Goal: Information Seeking & Learning: Check status

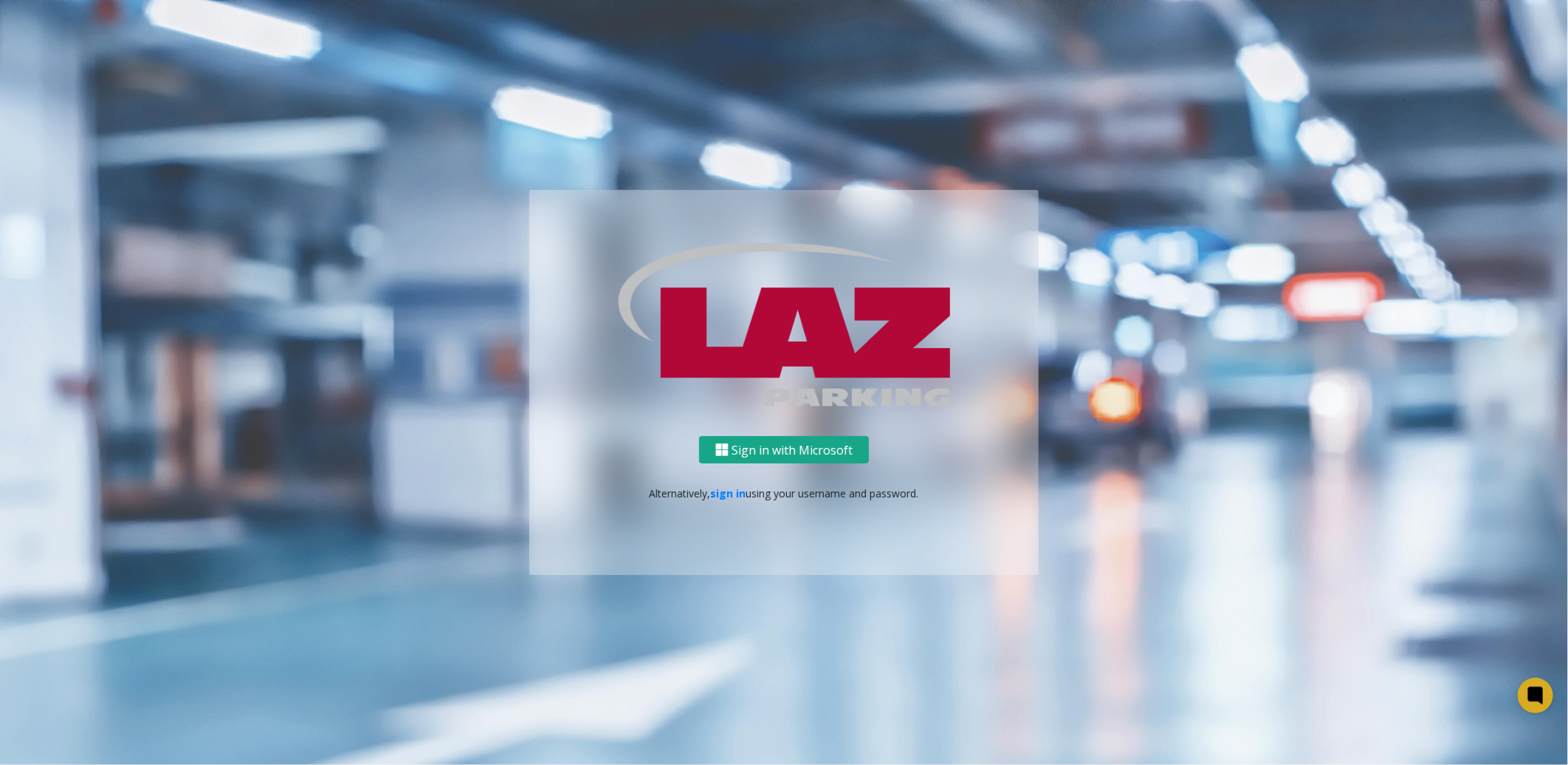
click at [778, 452] on button "Sign in with Microsoft" at bounding box center [784, 449] width 170 height 27
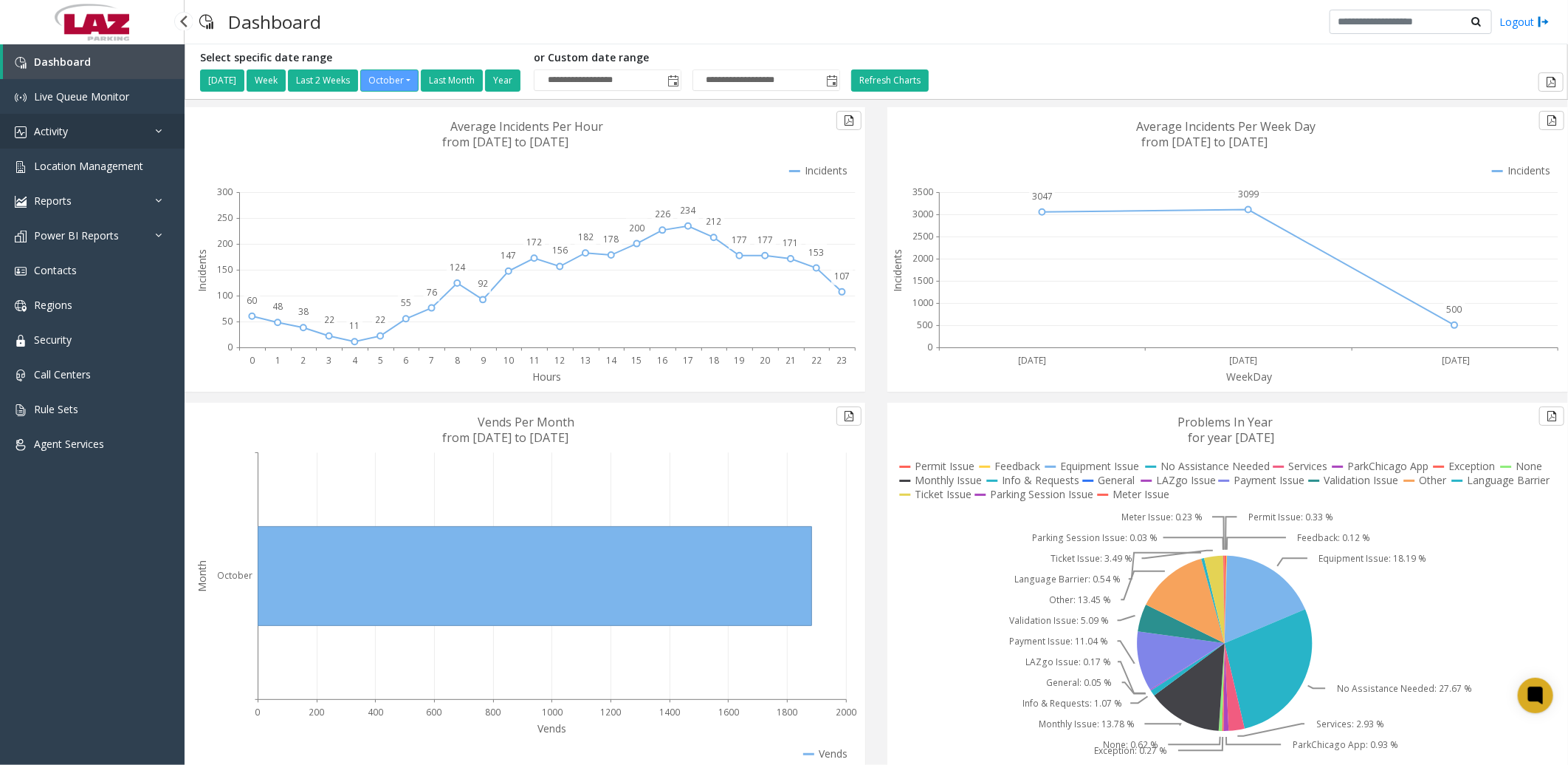
click at [63, 127] on span "Activity" at bounding box center [51, 132] width 34 height 14
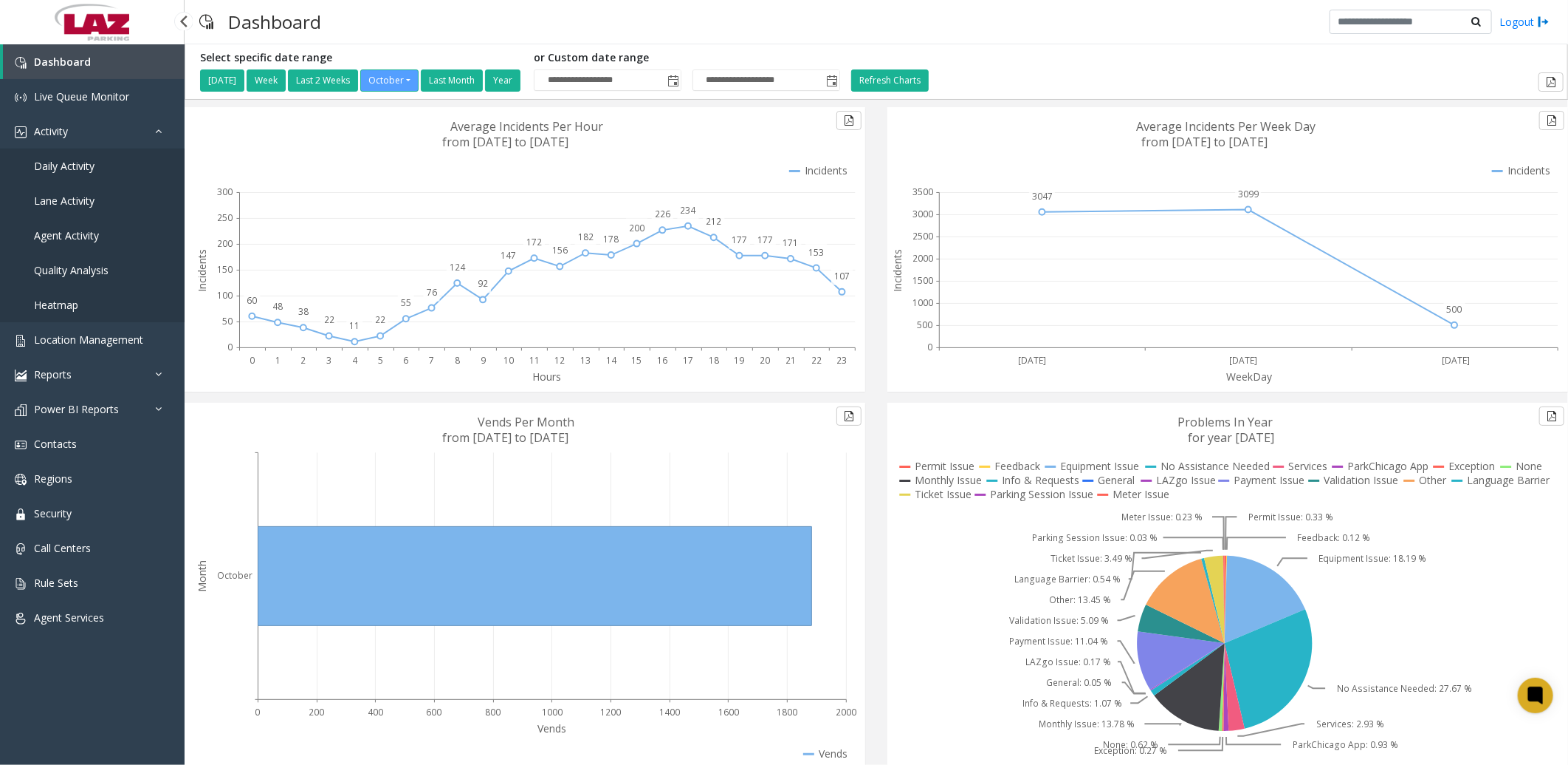
click at [74, 161] on span "Daily Activity" at bounding box center [64, 166] width 60 height 14
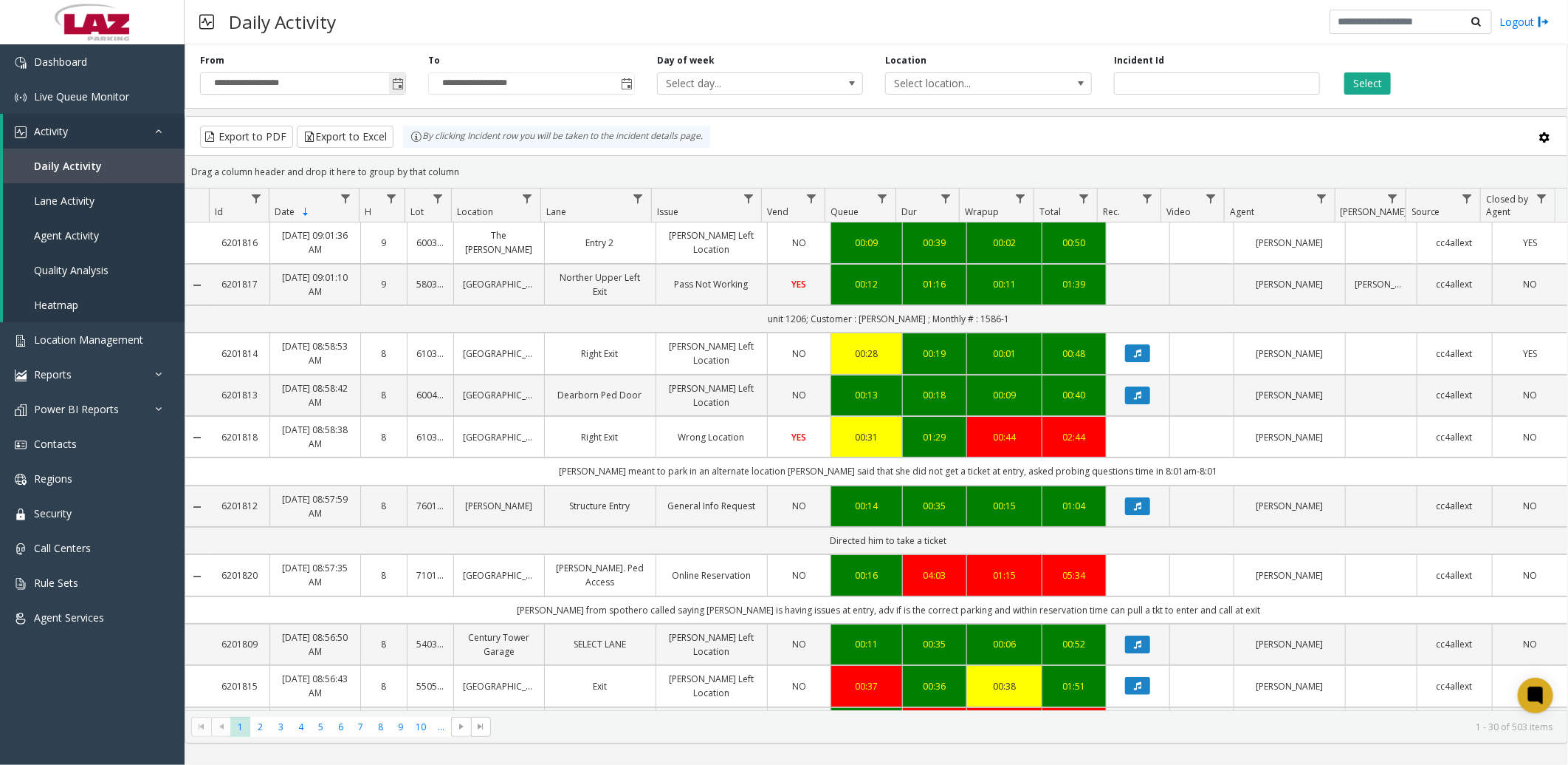
click at [401, 79] on span "Toggle popup" at bounding box center [398, 84] width 12 height 12
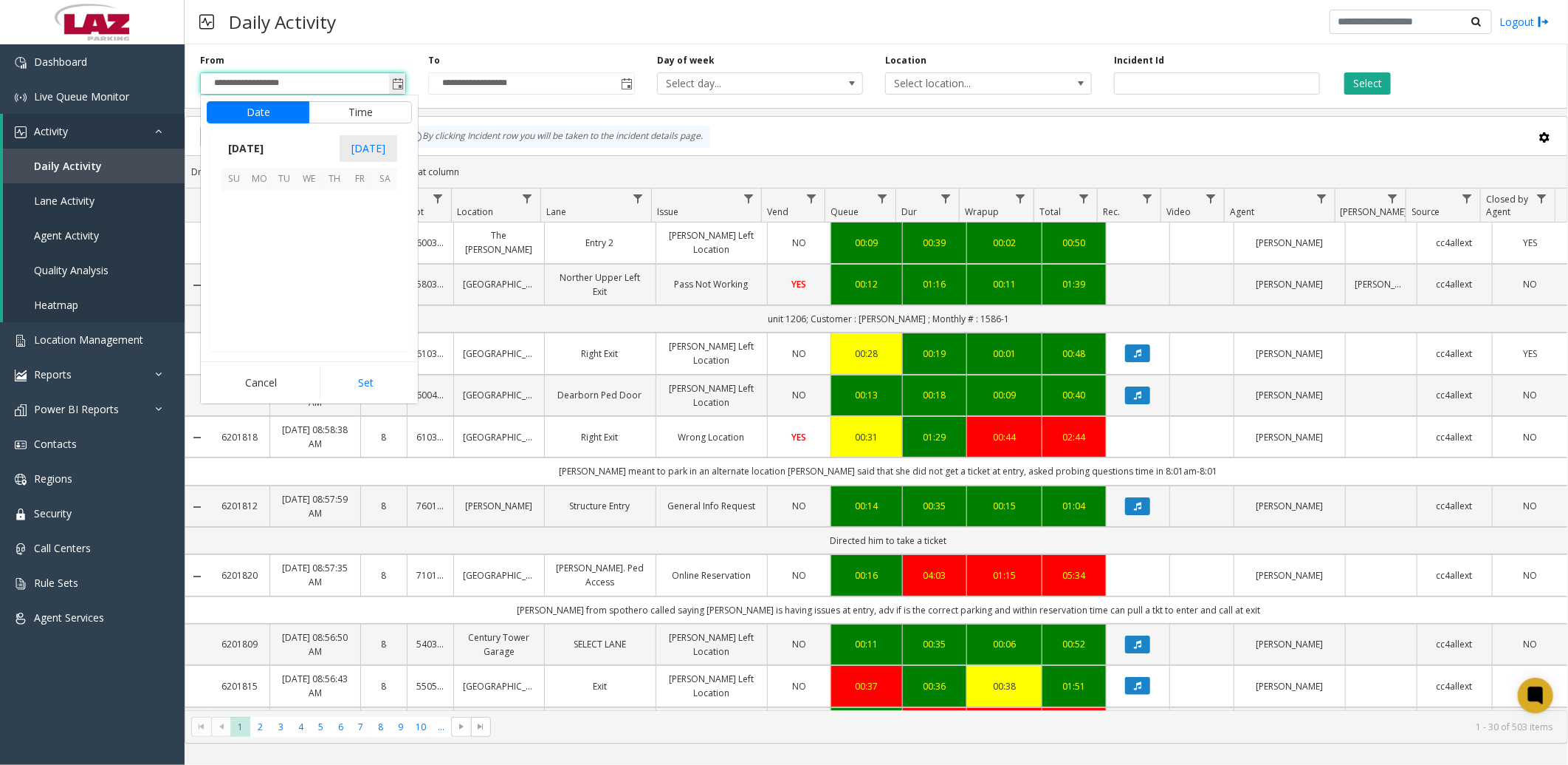
scroll to position [265245, 0]
click at [271, 146] on span "October 2025" at bounding box center [246, 148] width 49 height 23
click at [238, 253] on span "Sep" at bounding box center [239, 251] width 35 height 35
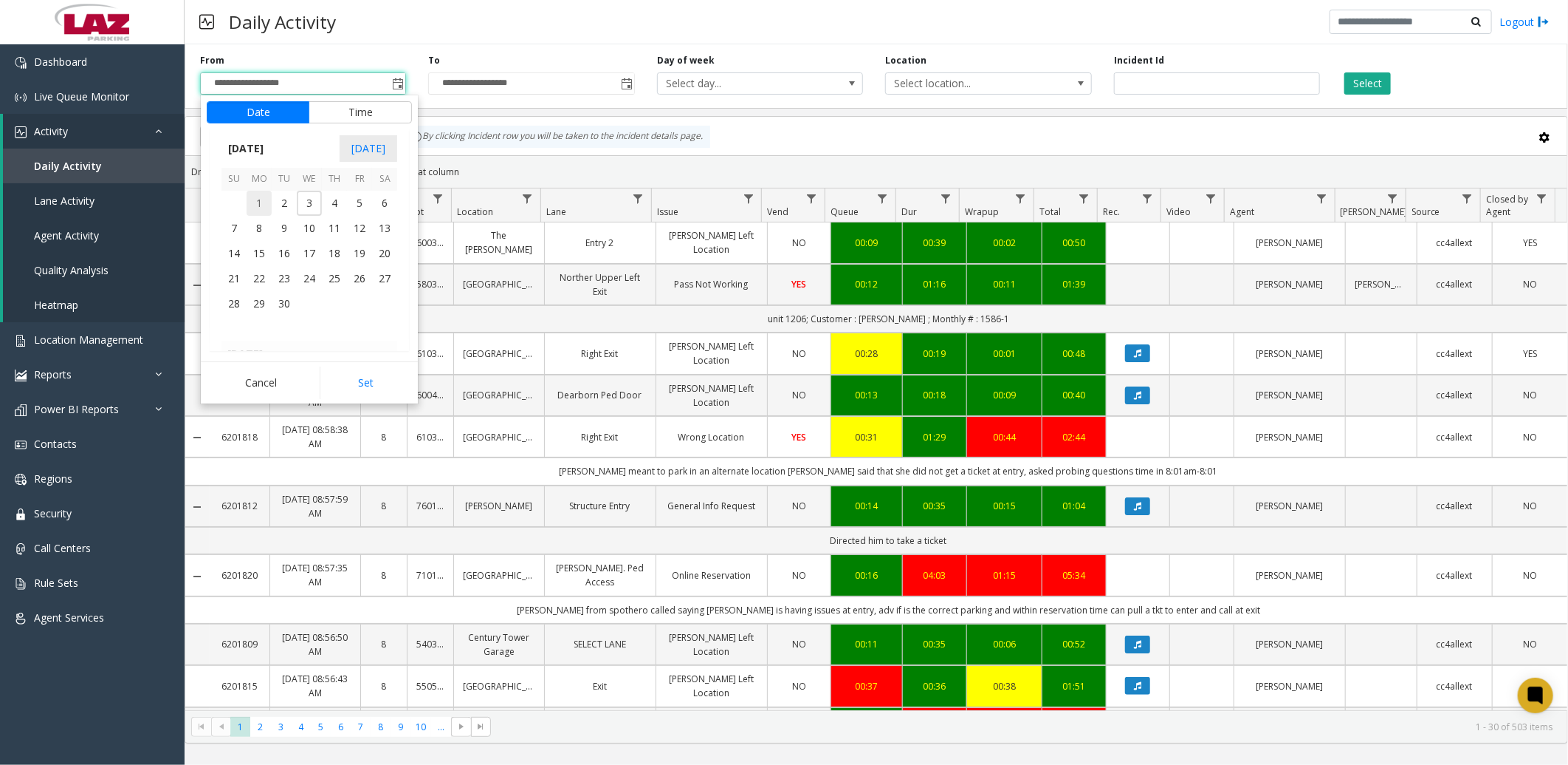
click at [262, 204] on span "1" at bounding box center [259, 203] width 25 height 25
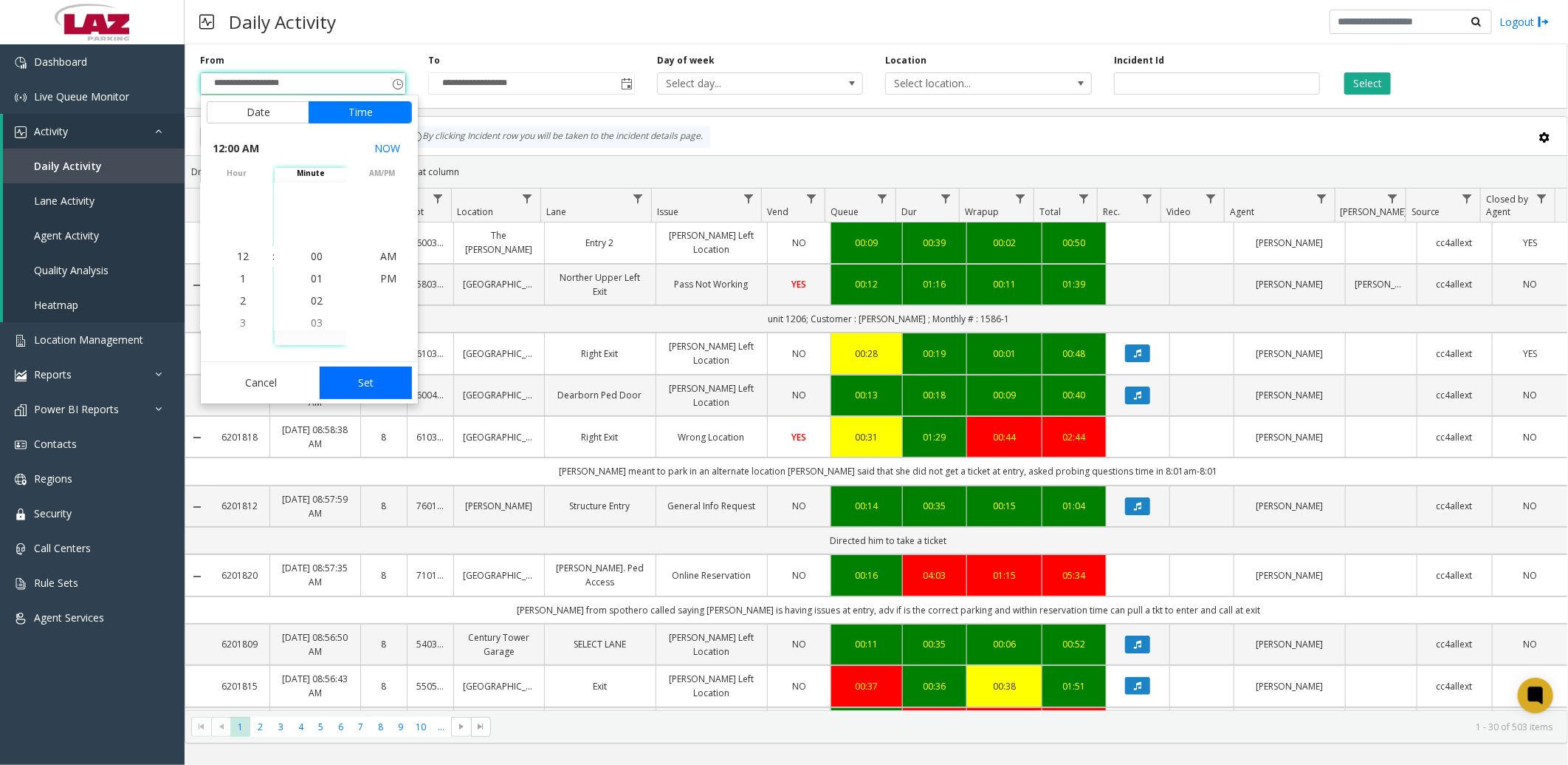
click at [385, 389] on button "Set" at bounding box center [366, 382] width 93 height 32
type input "**********"
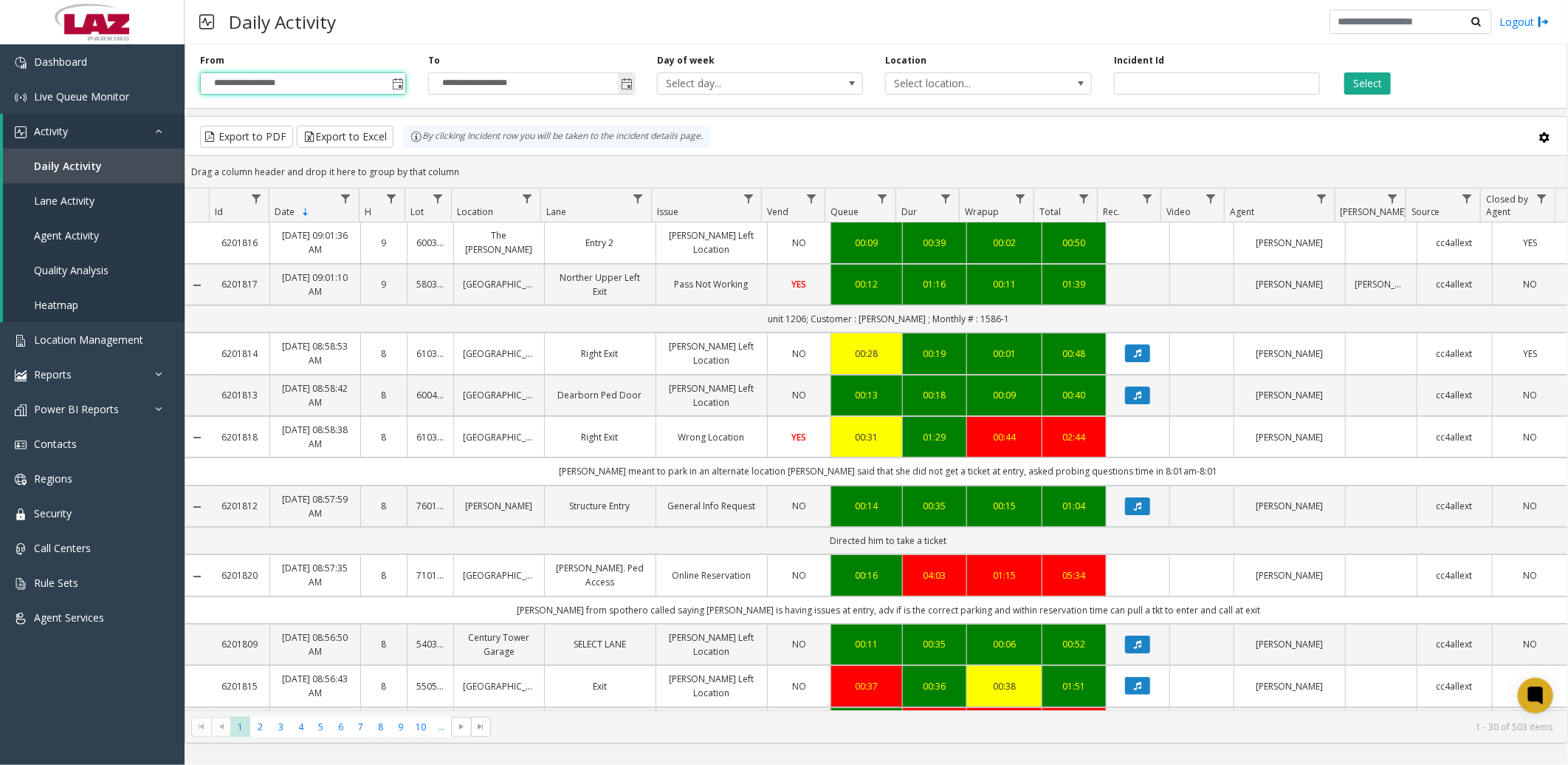
click at [629, 82] on span "Toggle popup" at bounding box center [627, 84] width 12 height 12
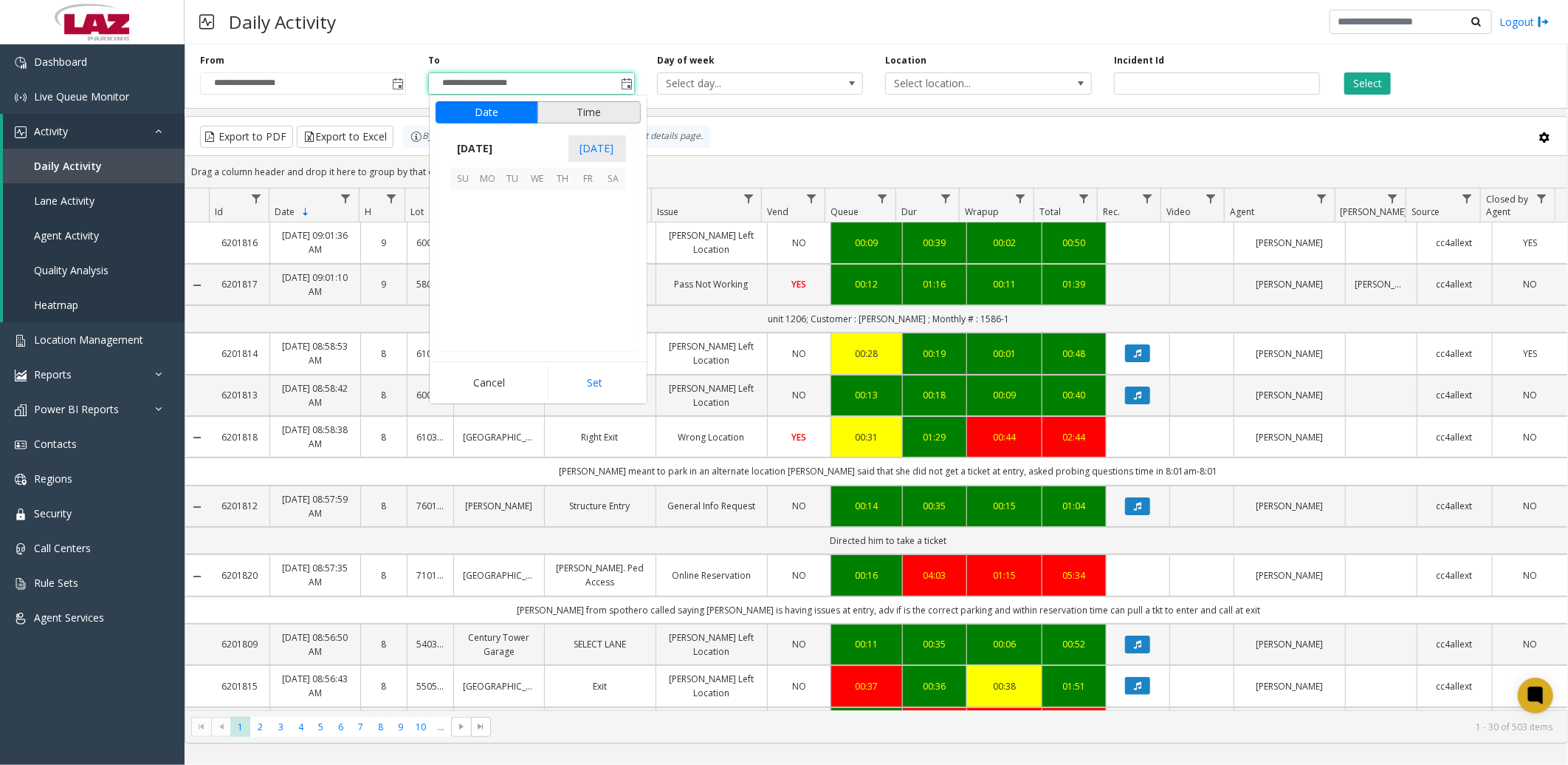
scroll to position [23, 0]
click at [500, 149] on span "October 2025" at bounding box center [475, 148] width 49 height 23
click at [471, 254] on span "Sep" at bounding box center [468, 251] width 35 height 35
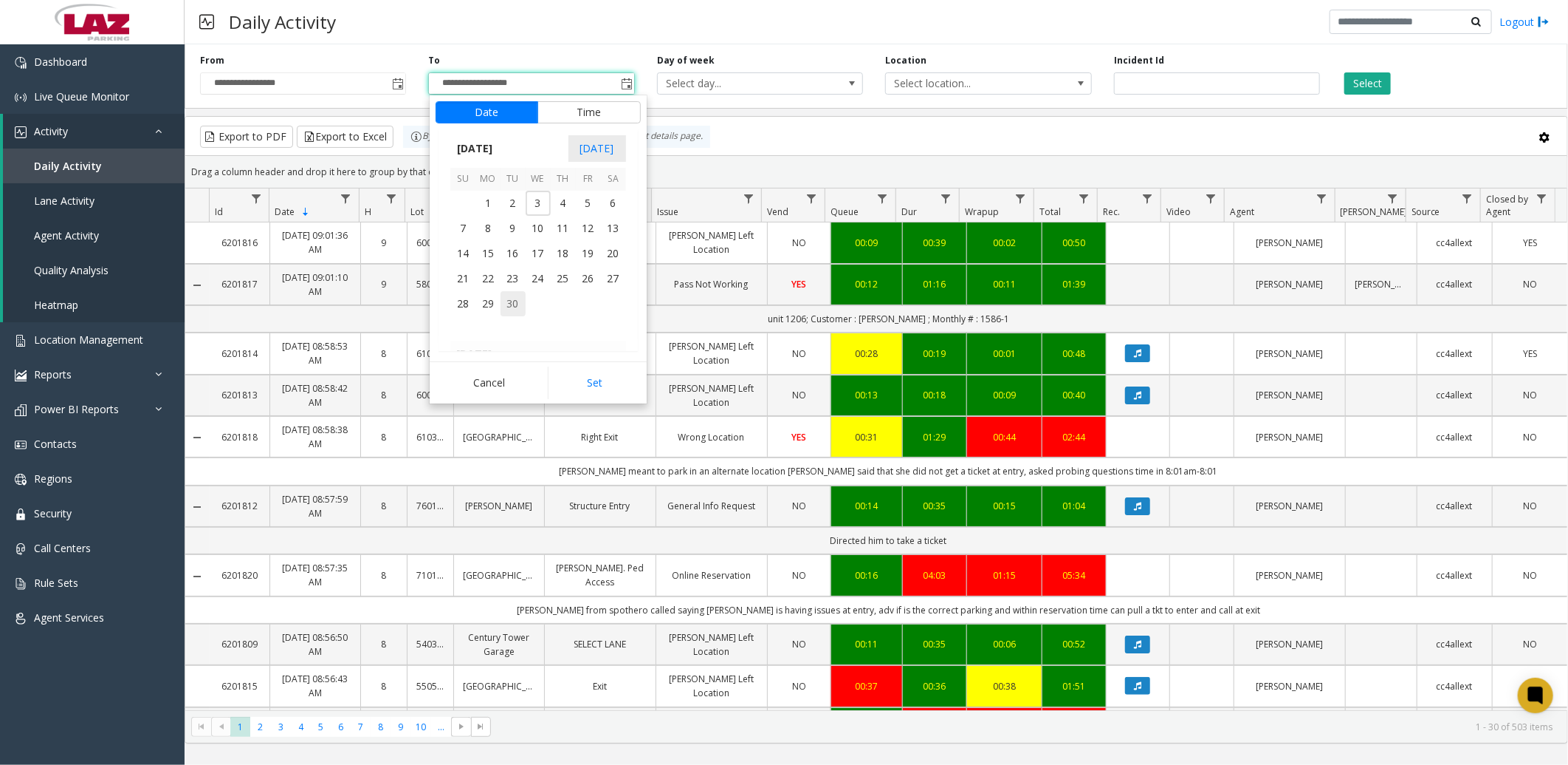
click at [510, 296] on span "30" at bounding box center [513, 304] width 25 height 25
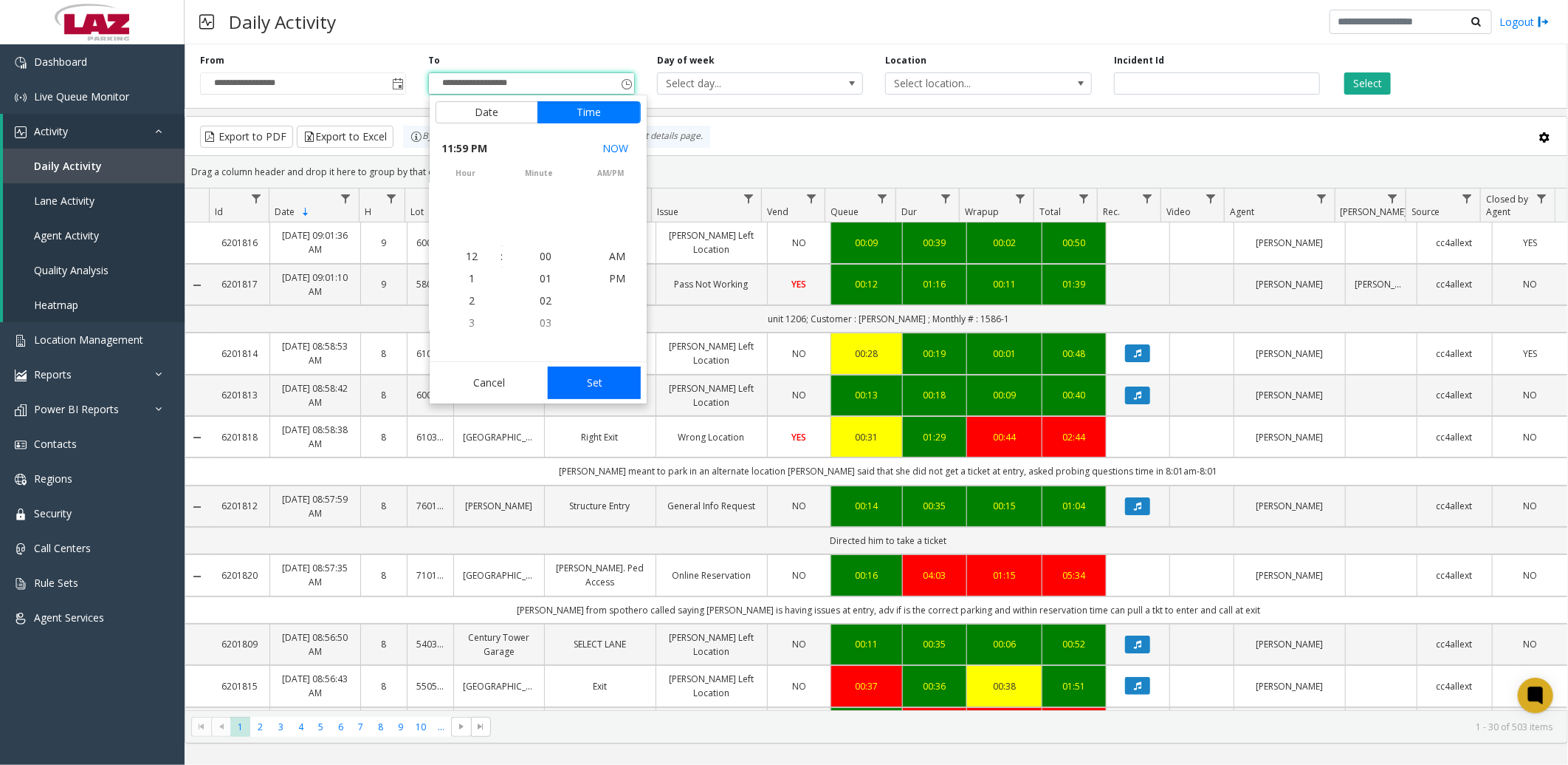
scroll to position [23, 0]
click at [588, 382] on button "Set" at bounding box center [594, 382] width 93 height 32
type input "**********"
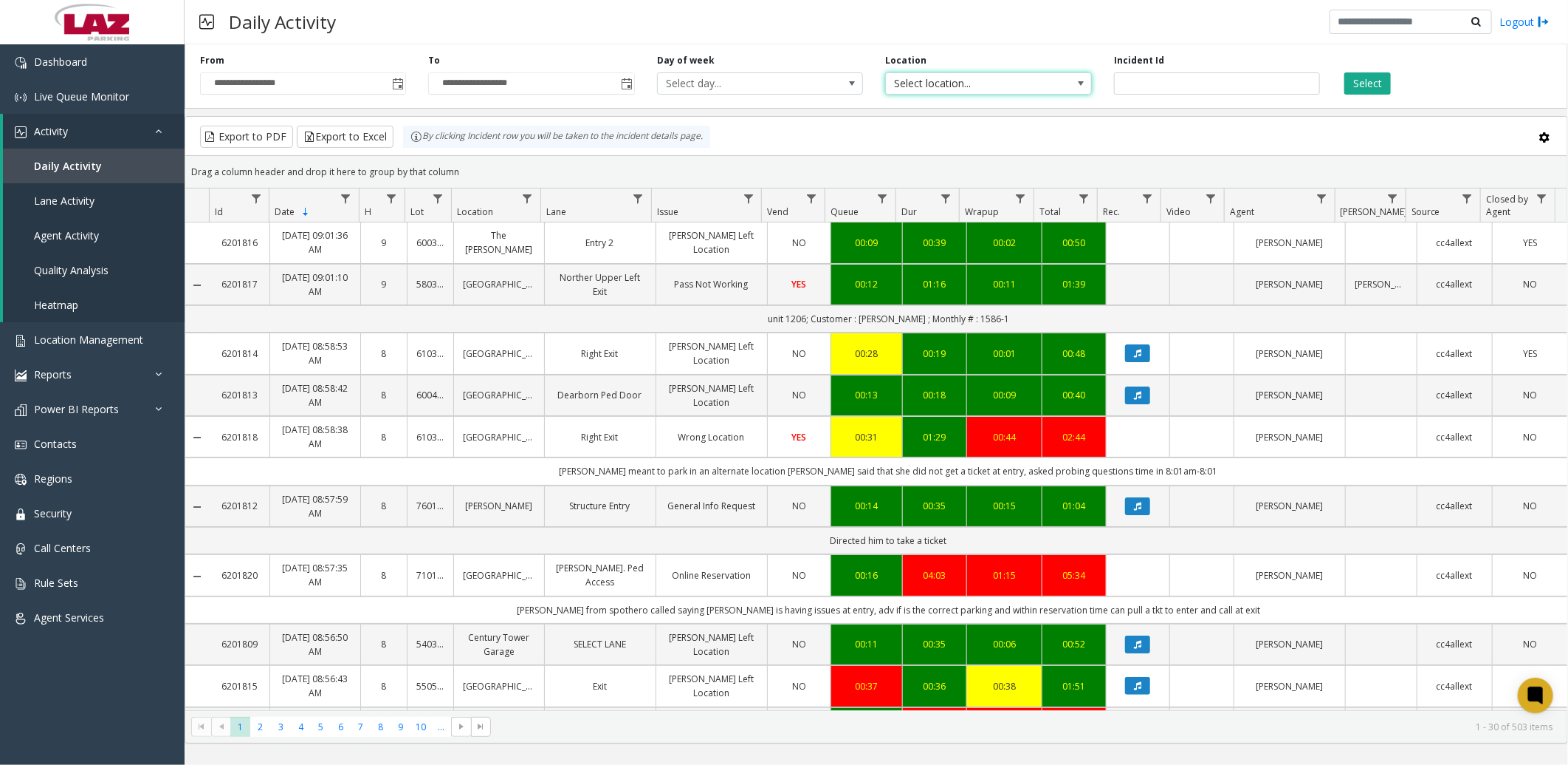
click at [942, 89] on span "Select location..." at bounding box center [968, 83] width 164 height 21
type input "*****"
drag, startPoint x: 989, startPoint y: 158, endPoint x: 1038, endPoint y: 143, distance: 51.2
click at [995, 157] on li "100240 Chicago Meters" at bounding box center [989, 161] width 202 height 20
click at [1375, 82] on button "Select" at bounding box center [1368, 83] width 47 height 23
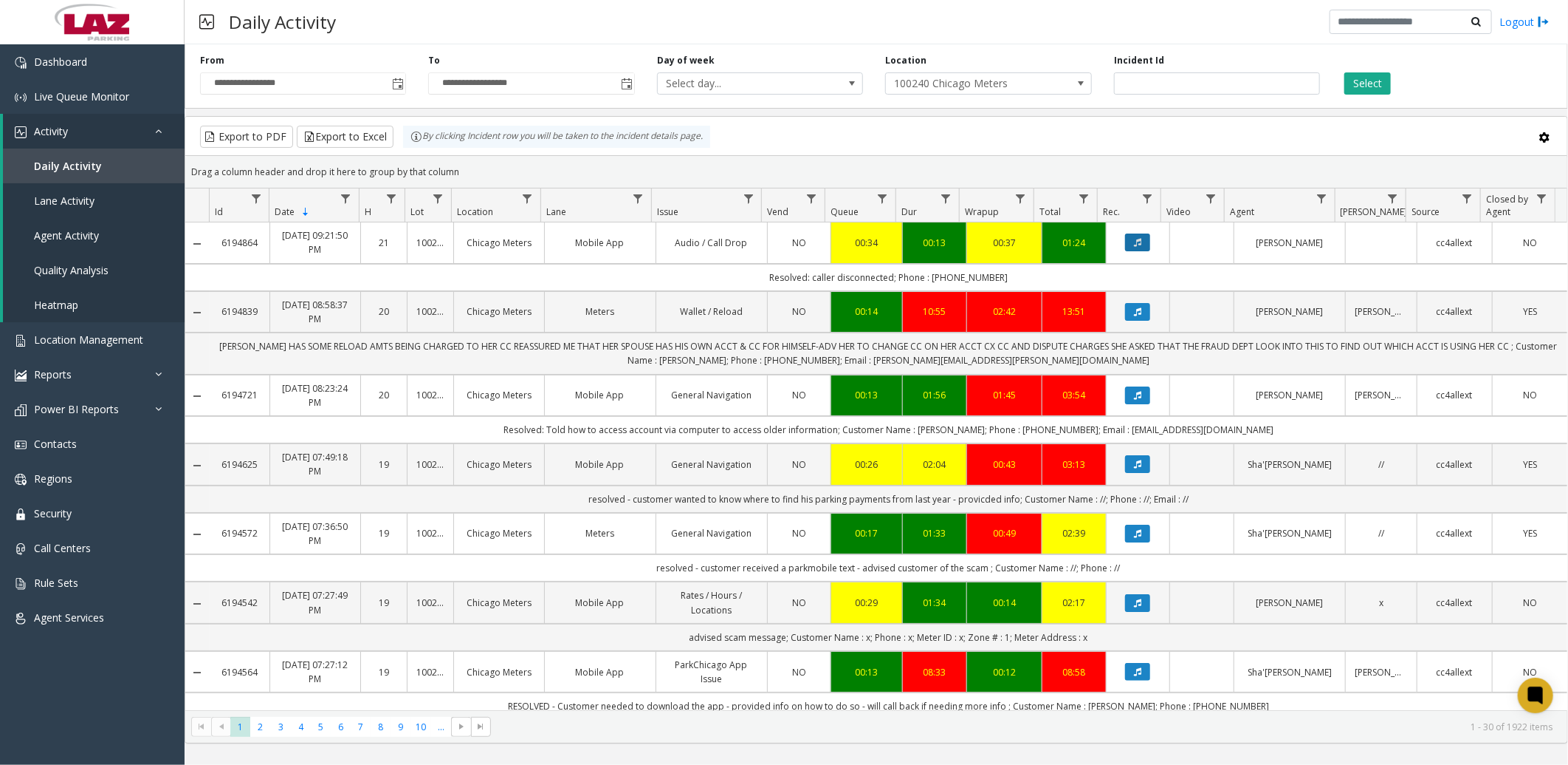
click at [1126, 247] on button "Data table" at bounding box center [1138, 243] width 25 height 18
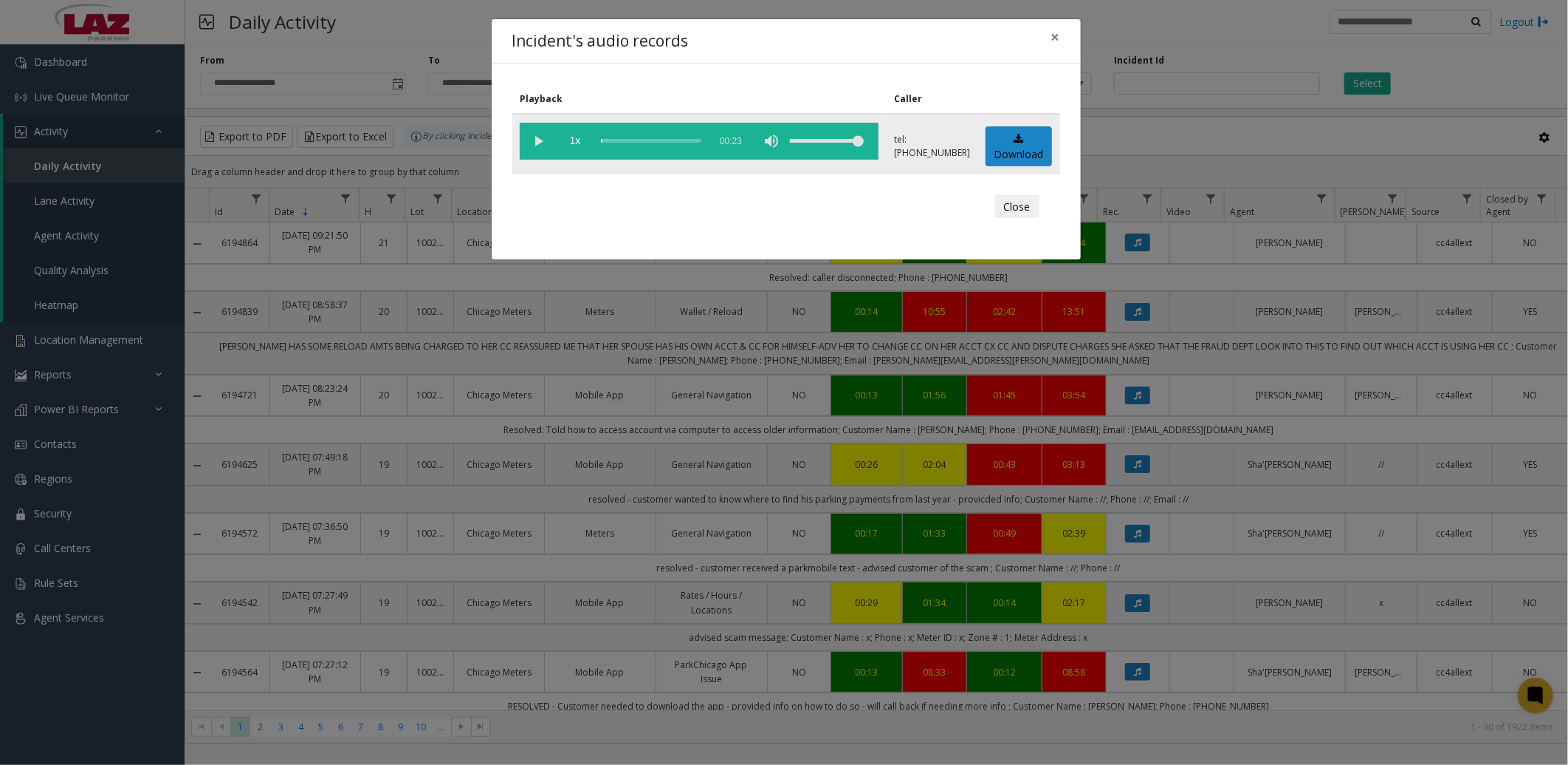
click at [540, 141] on vg-play-pause at bounding box center [537, 141] width 37 height 37
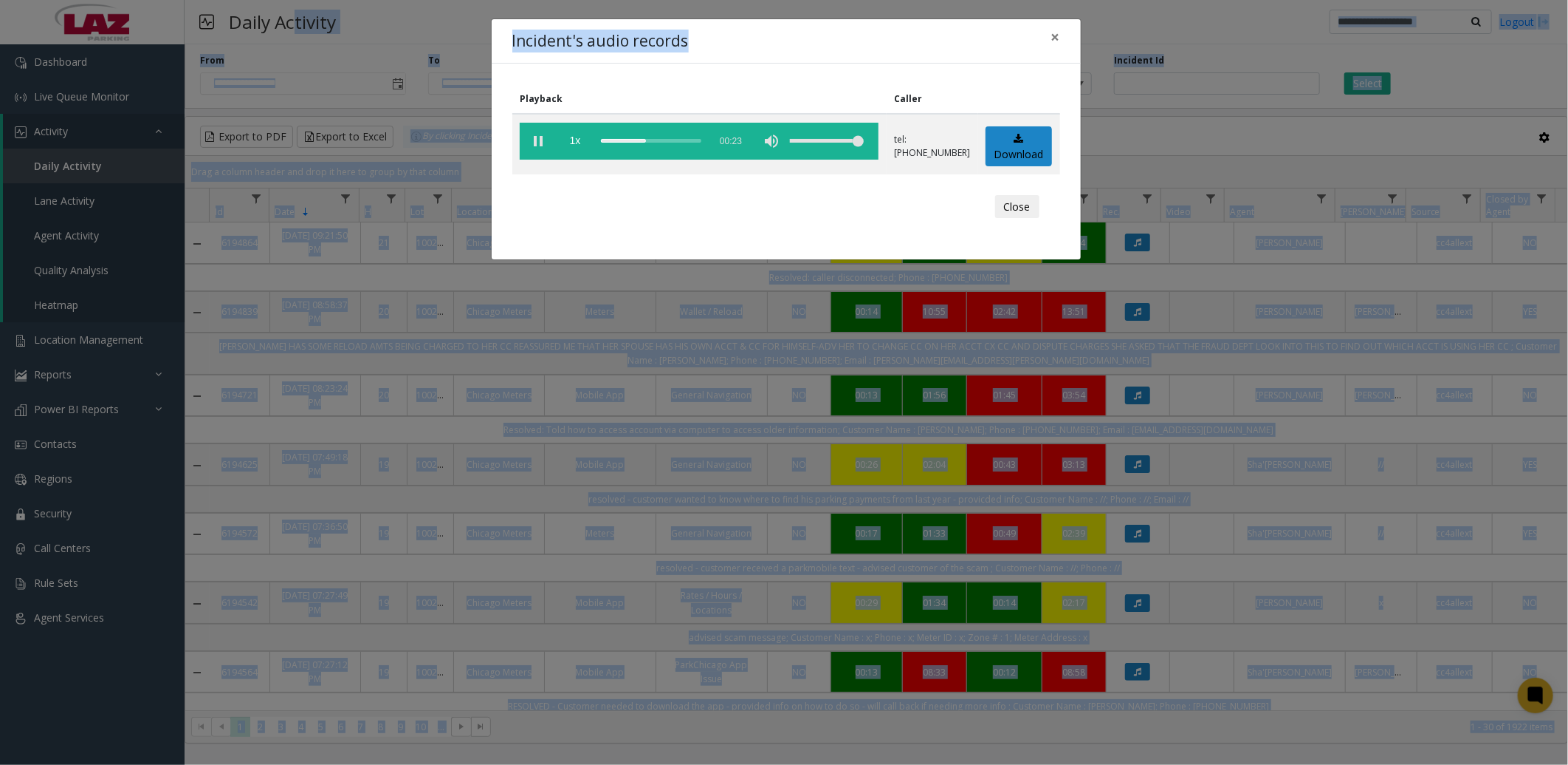
drag, startPoint x: 763, startPoint y: 32, endPoint x: 294, endPoint y: -39, distance: 474.3
click at [294, 0] on html "**********" at bounding box center [784, 382] width 1568 height 765
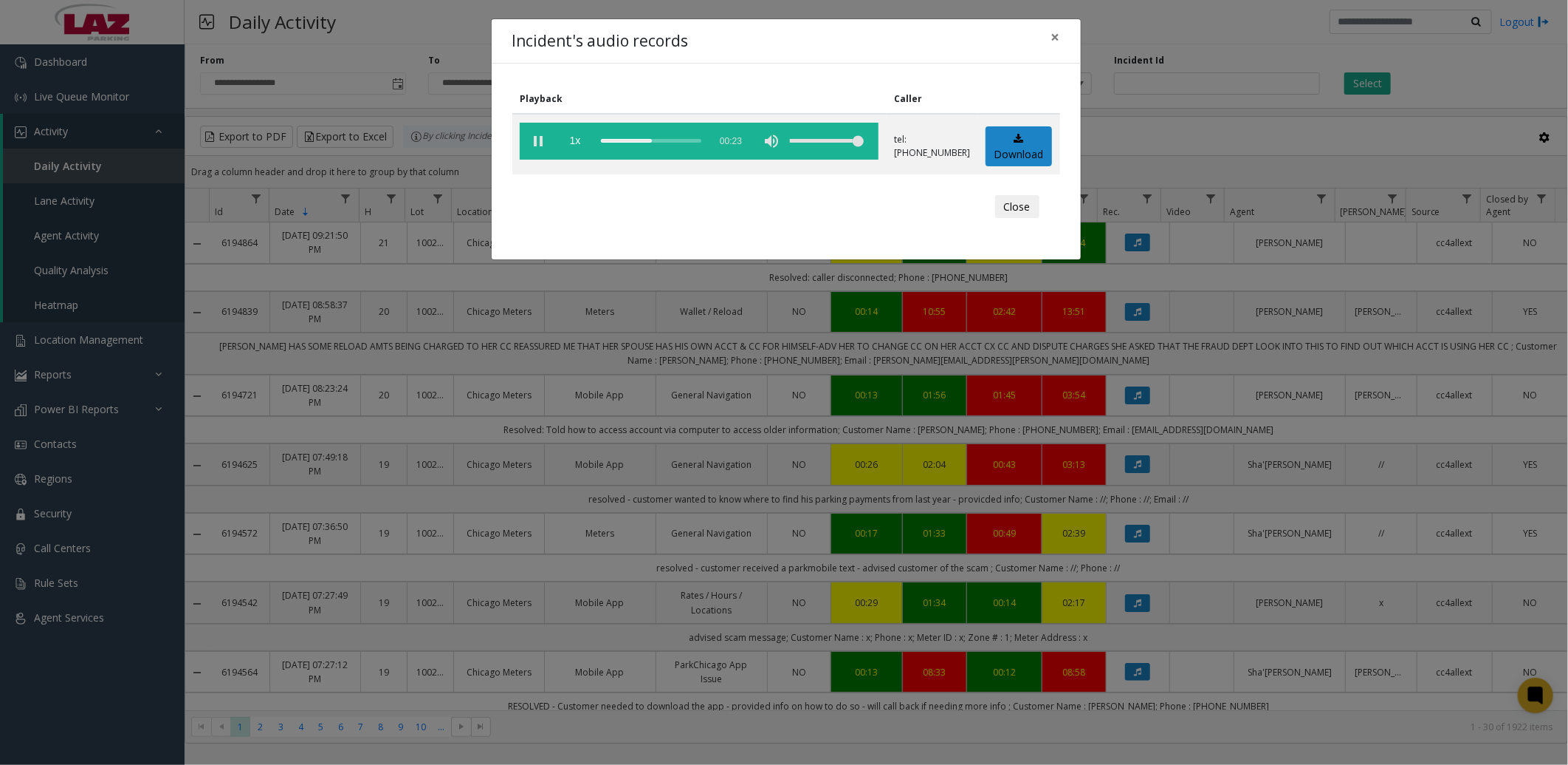
click at [1137, 125] on div "Incident's audio records × Playback Caller 1x 00:23 tel:60012290026306500217 Do…" at bounding box center [784, 382] width 1568 height 765
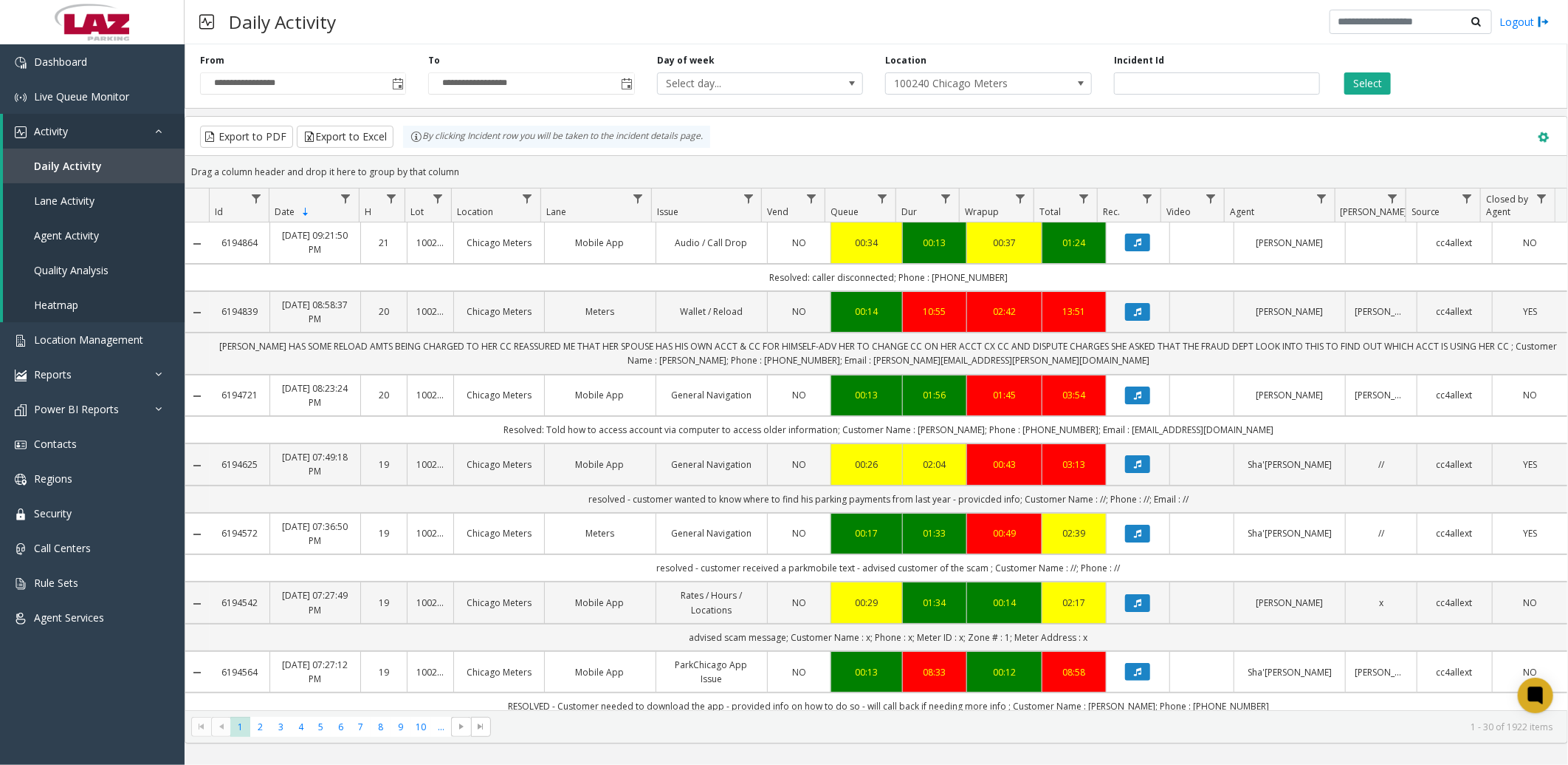
click at [1546, 136] on span at bounding box center [1544, 137] width 16 height 16
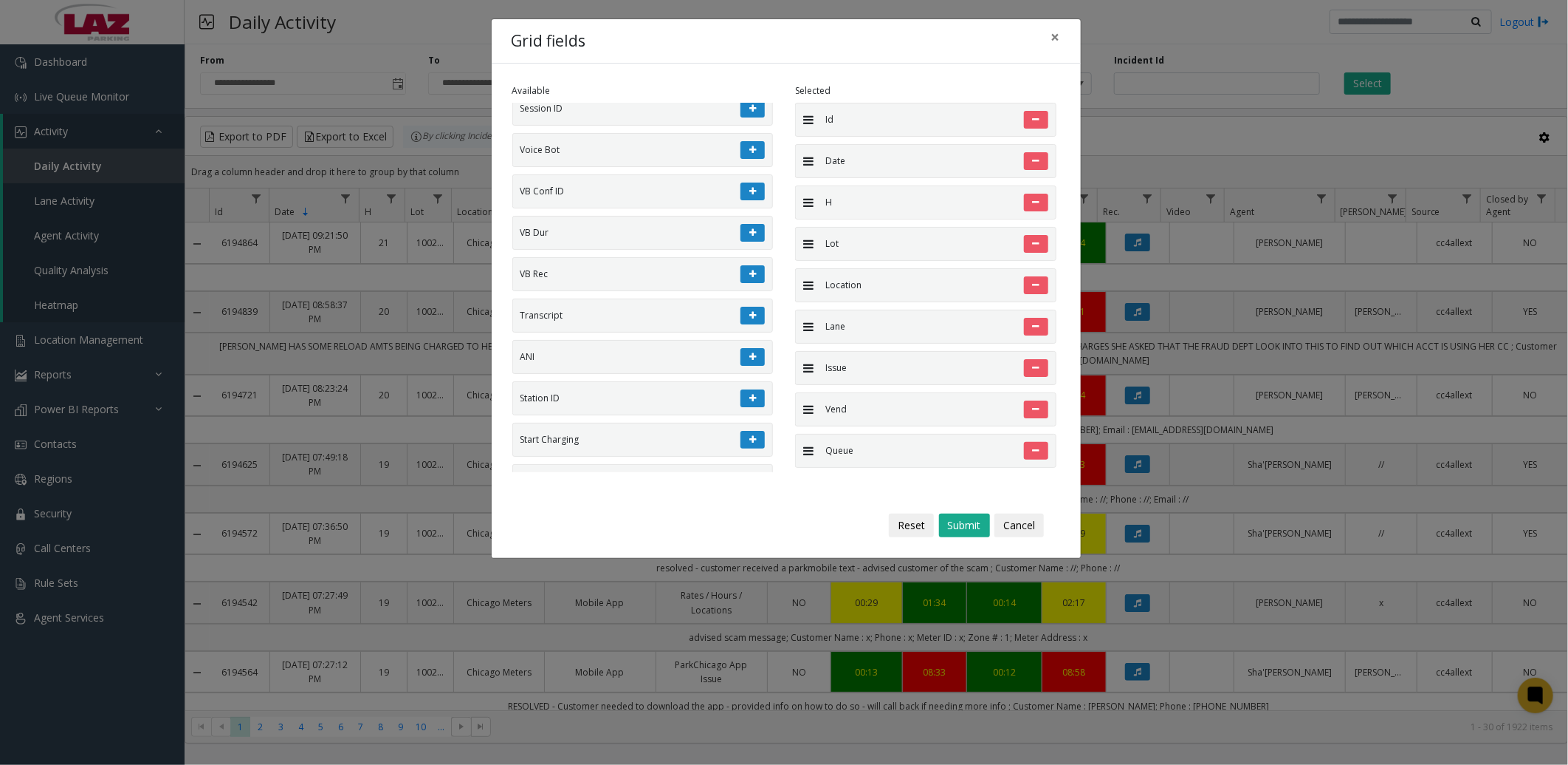
scroll to position [164, 0]
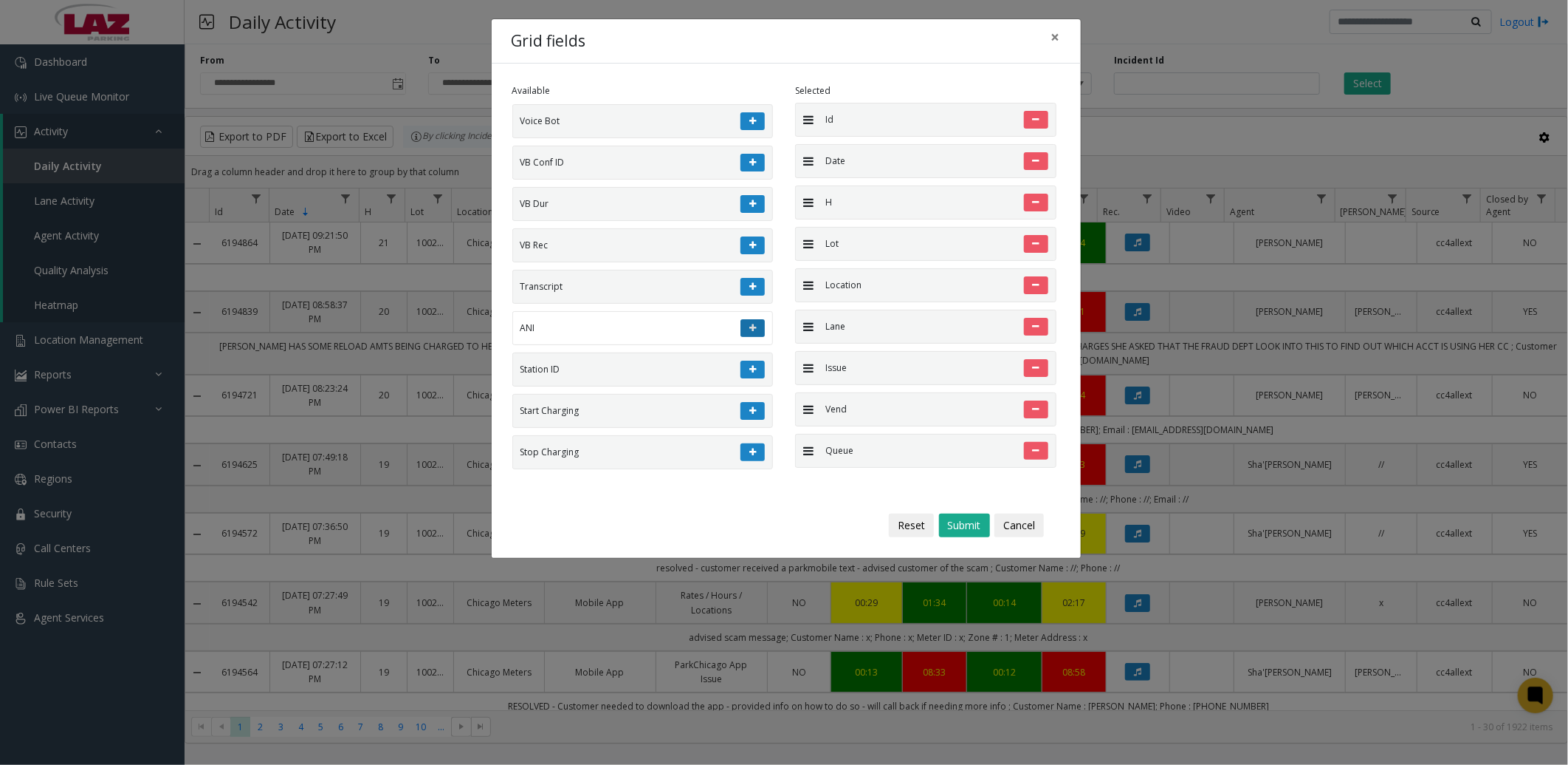
click at [749, 332] on icon at bounding box center [752, 328] width 6 height 9
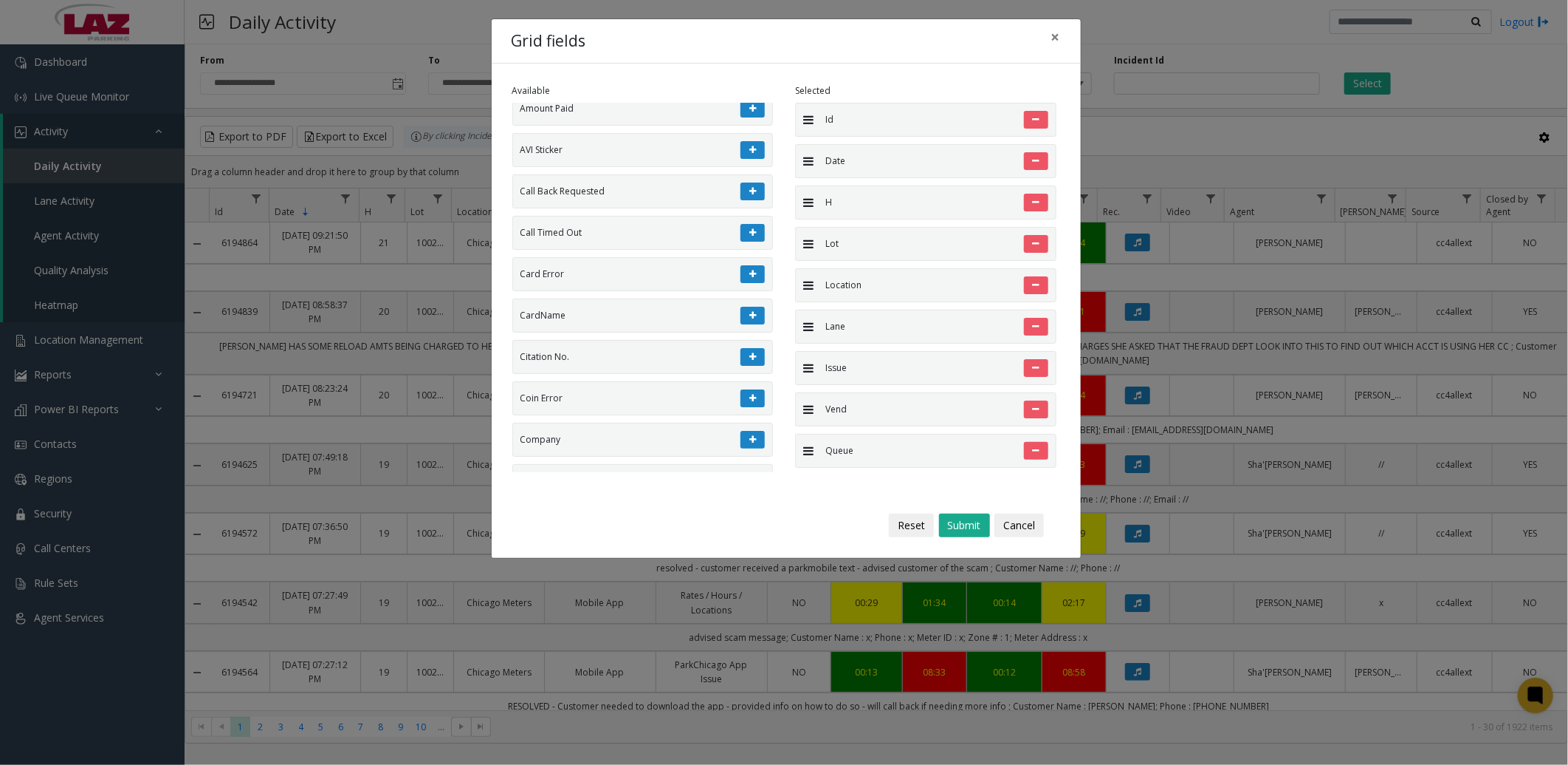
scroll to position [1066, 0]
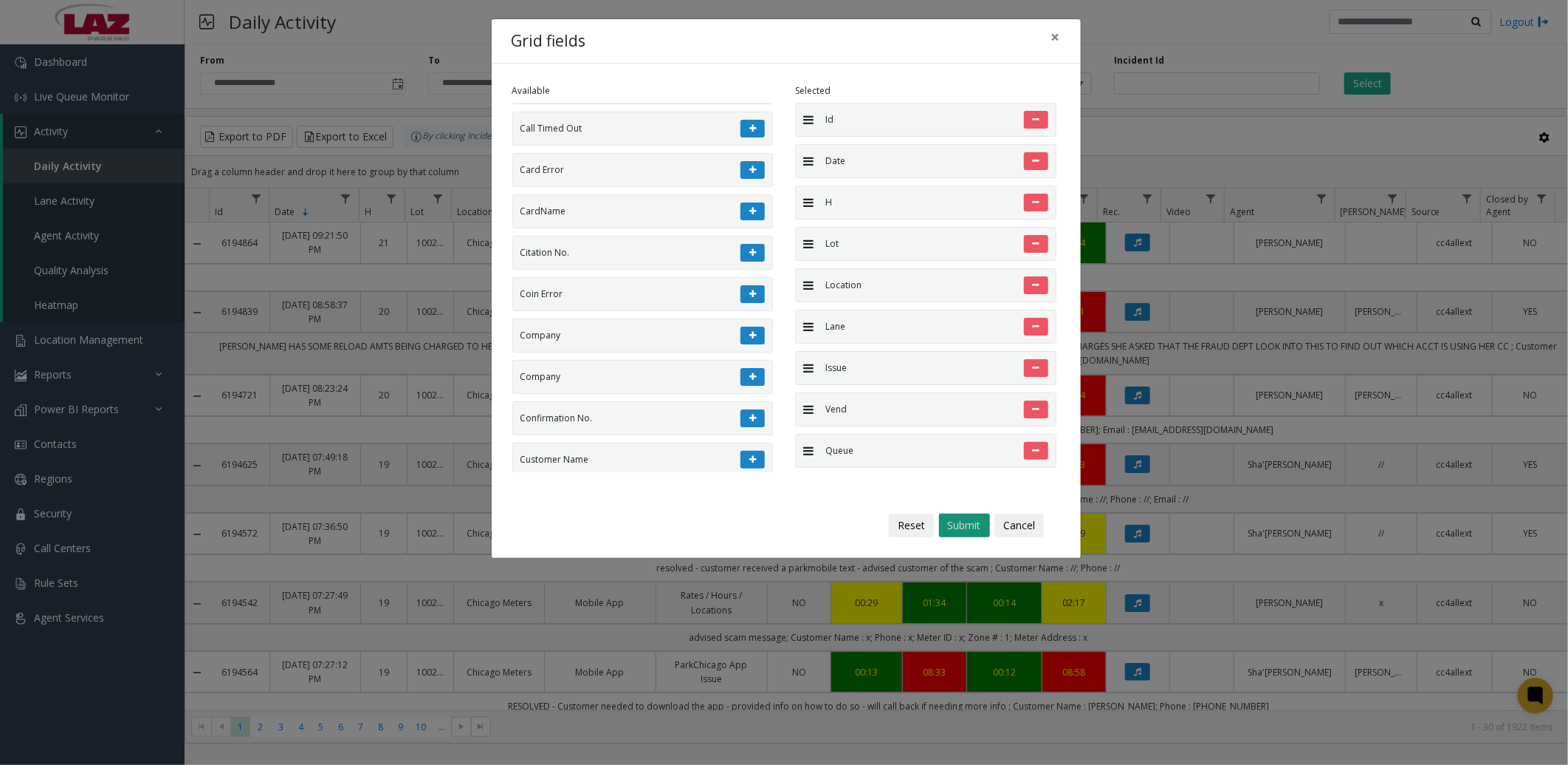
click at [961, 525] on button "Submit" at bounding box center [965, 525] width 51 height 23
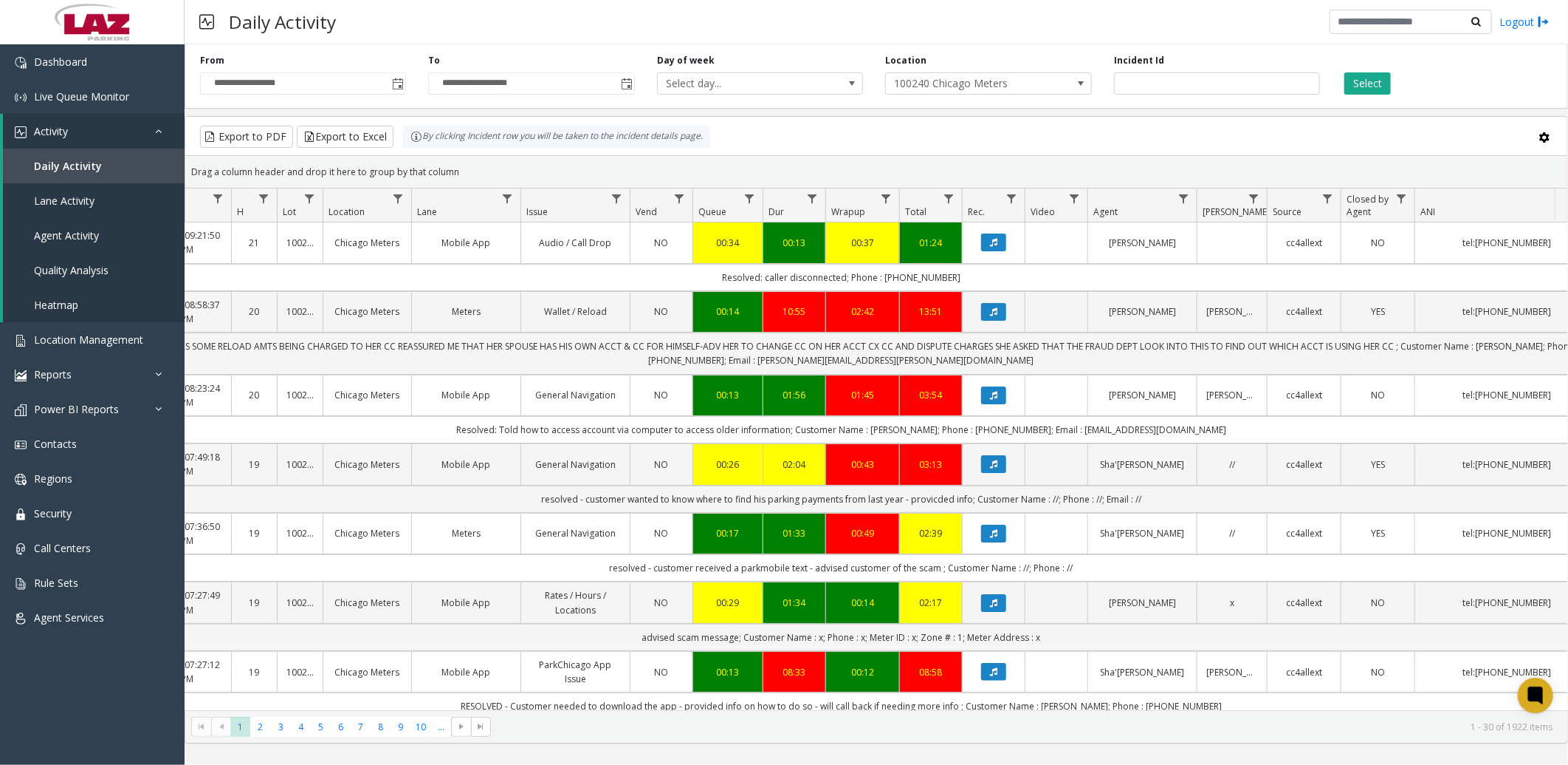
scroll to position [0, 169]
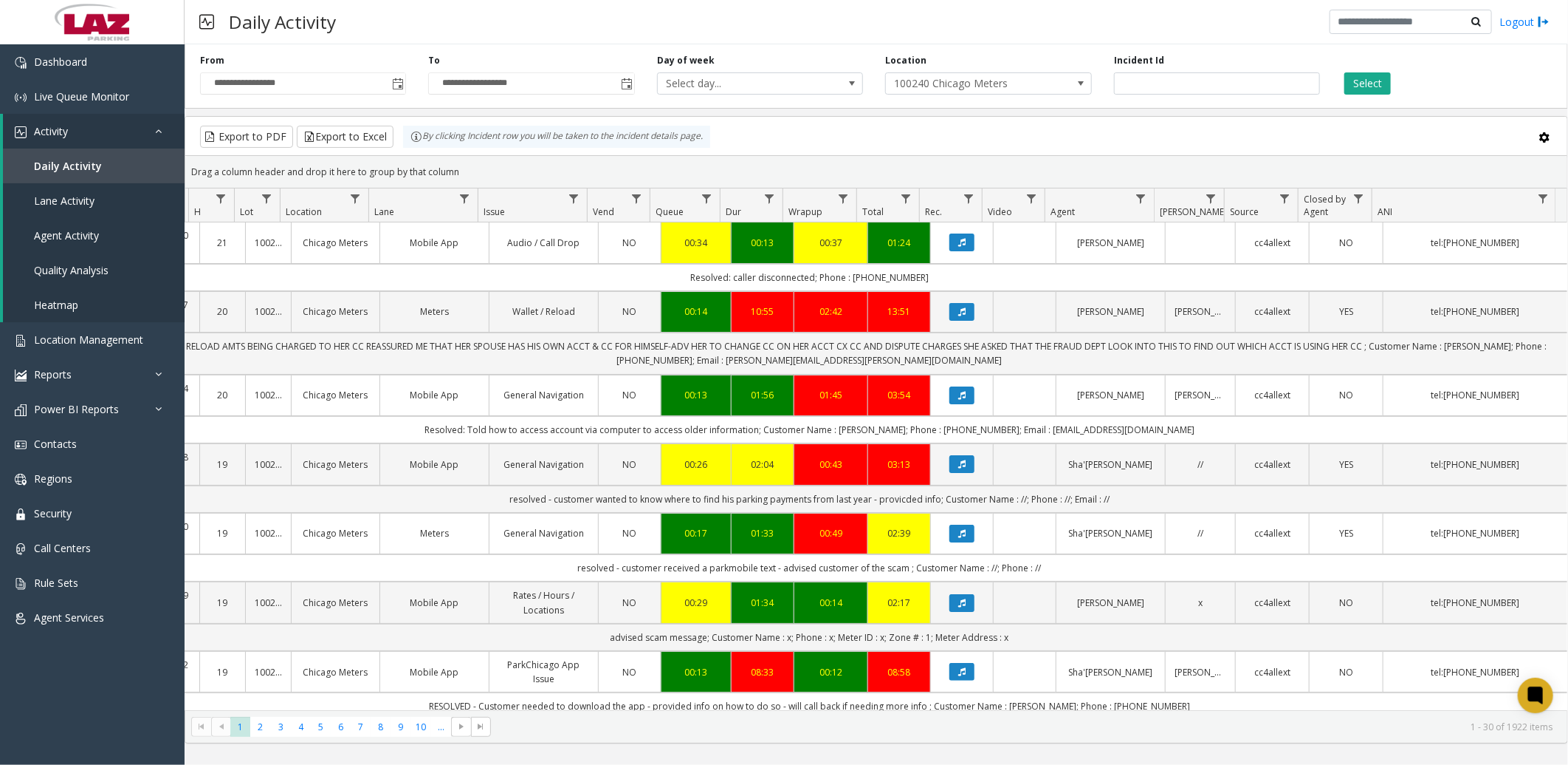
click at [1074, 267] on td "Resolved: caller disconnected; Phone : 6306500217" at bounding box center [809, 277] width 1516 height 27
click at [377, 138] on button "Export to Excel" at bounding box center [344, 136] width 96 height 23
